Goal: Information Seeking & Learning: Learn about a topic

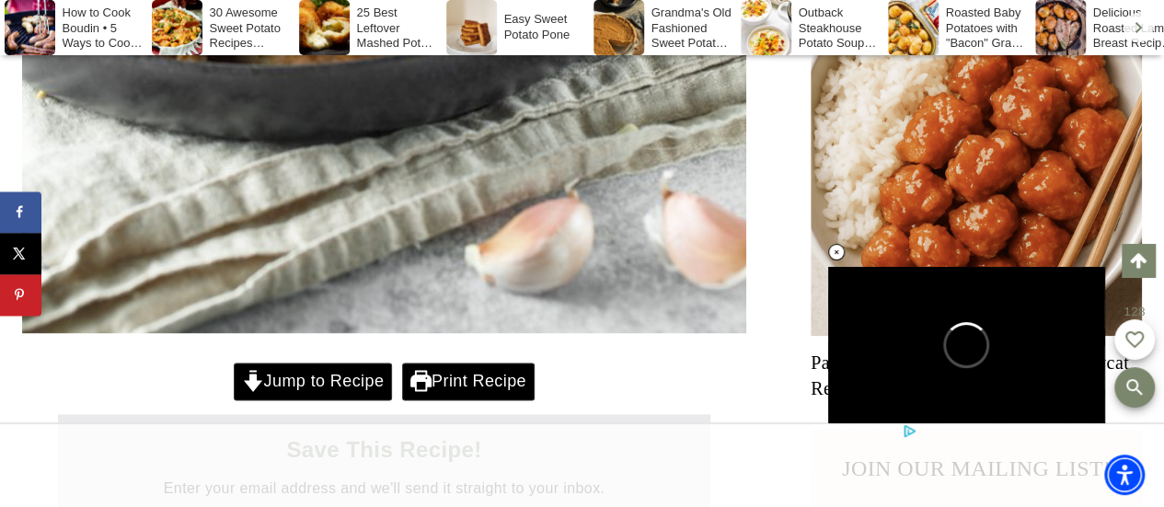
scroll to position [1237, 0]
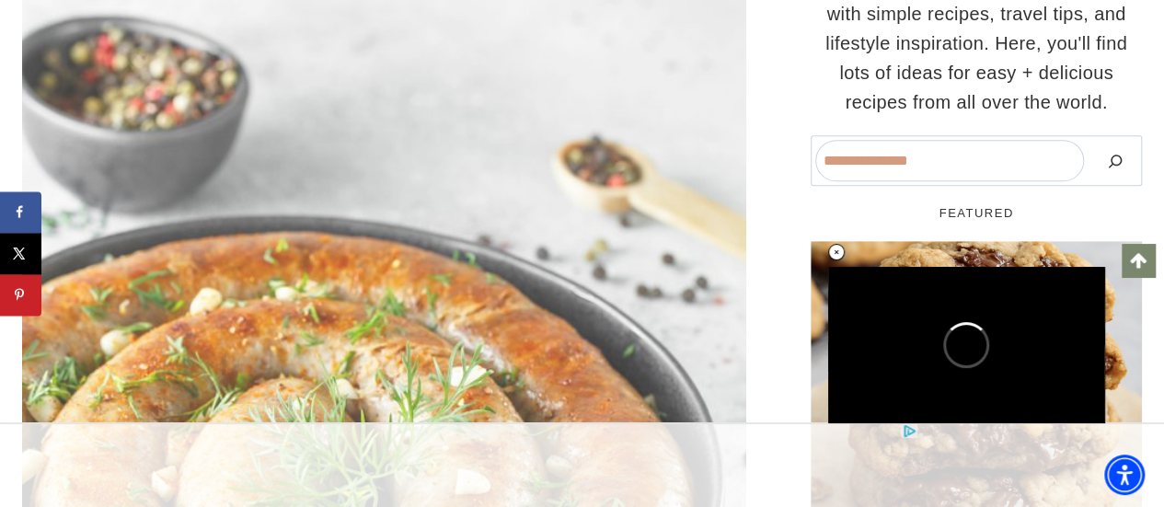
scroll to position [485, 0]
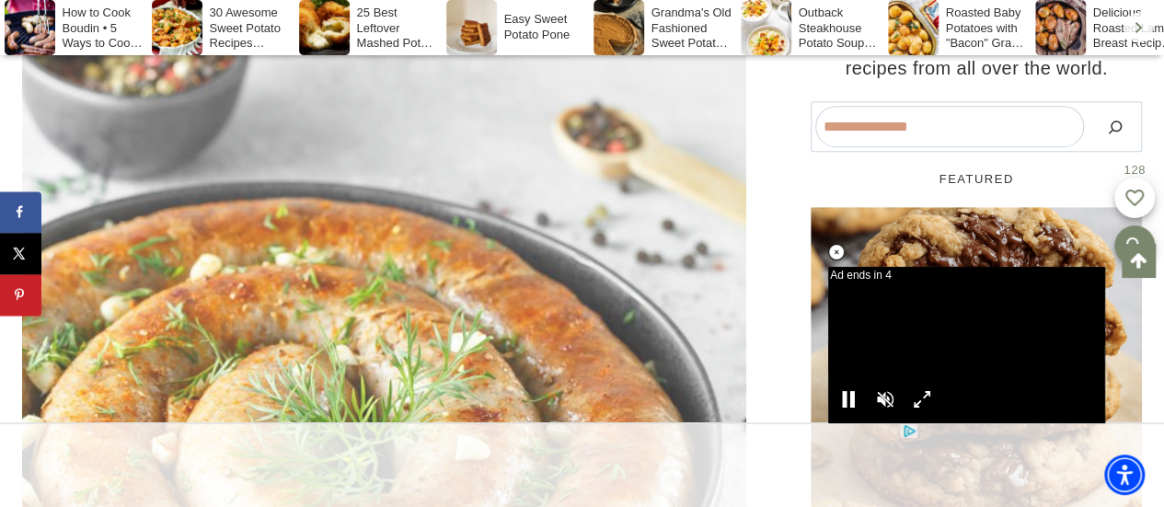
scroll to position [895, 0]
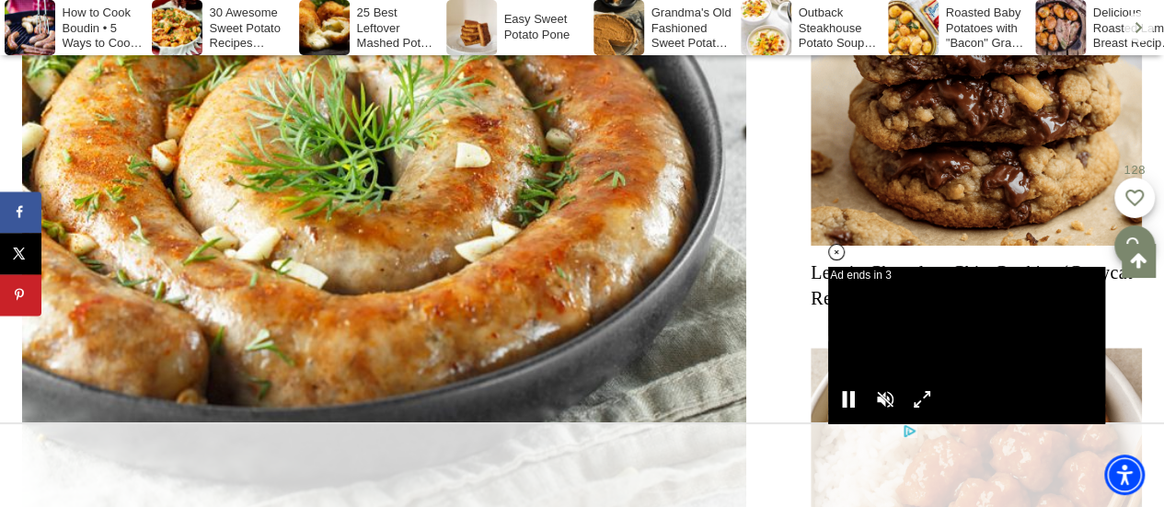
click at [833, 258] on icon at bounding box center [837, 253] width 16 height 16
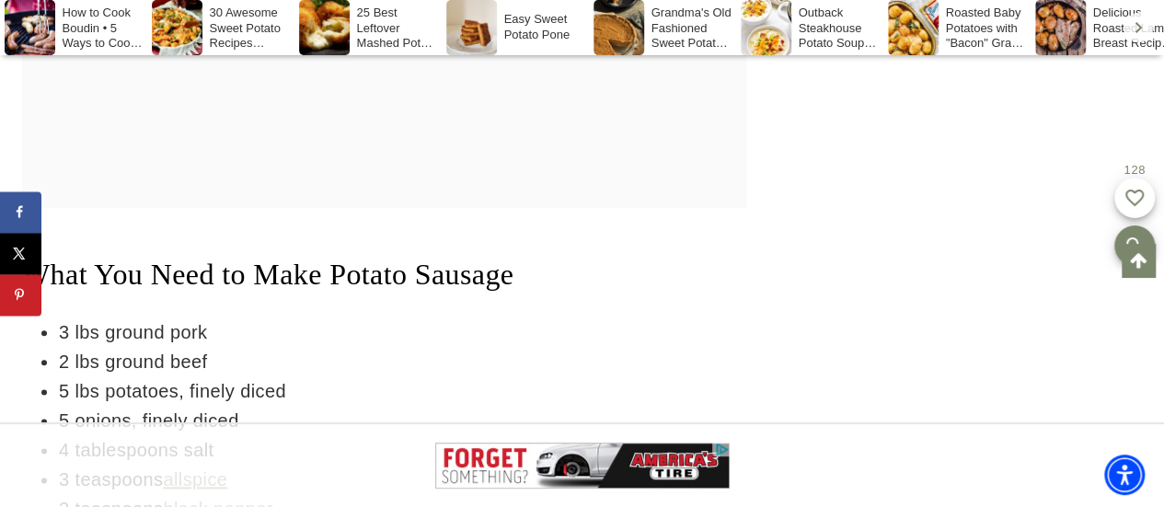
scroll to position [906, 0]
